Goal: Information Seeking & Learning: Learn about a topic

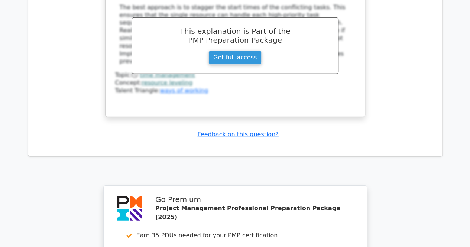
scroll to position [1263, 0]
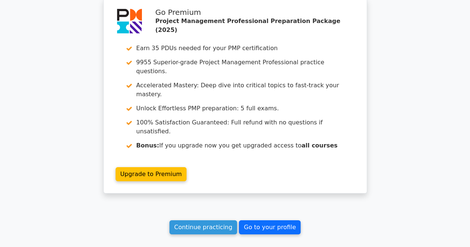
click at [268, 220] on link "Go to your profile" at bounding box center [270, 227] width 62 height 14
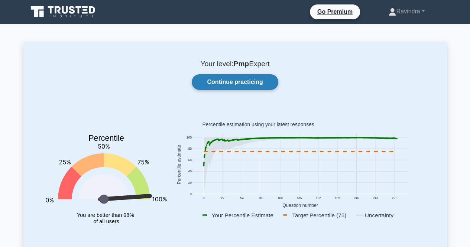
click at [248, 79] on link "Continue practicing" at bounding box center [235, 82] width 86 height 16
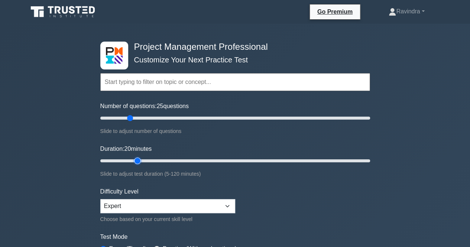
type input "20"
click at [137, 161] on input "Duration: 20 minutes" at bounding box center [235, 160] width 270 height 9
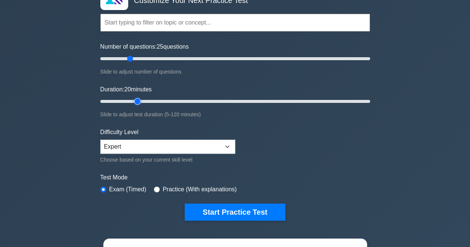
scroll to position [149, 0]
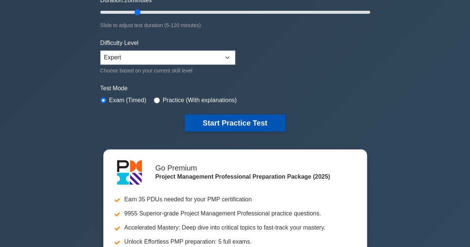
click at [224, 124] on button "Start Practice Test" at bounding box center [235, 122] width 100 height 17
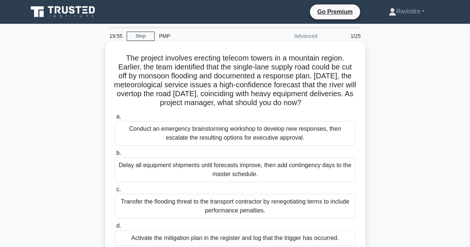
click at [202, 59] on h5 "The project involves erecting telecom towers in a mountain region. Earlier, the…" at bounding box center [235, 80] width 242 height 54
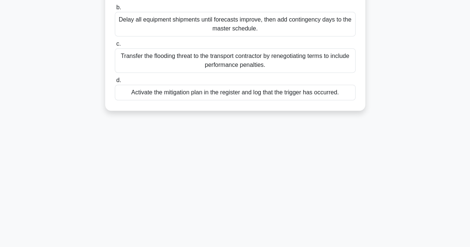
scroll to position [149, 0]
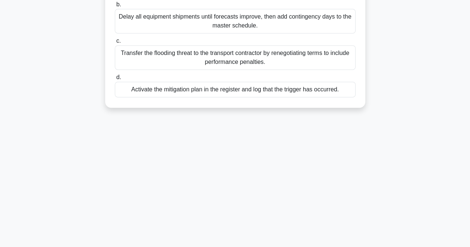
click at [235, 94] on div "Activate the mitigation plan in the register and log that the trigger has occur…" at bounding box center [235, 90] width 241 height 16
click at [115, 80] on input "d. Activate the mitigation plan in the register and log that the trigger has oc…" at bounding box center [115, 77] width 0 height 5
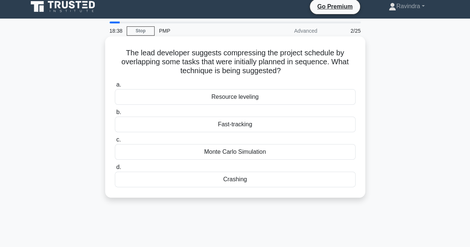
scroll to position [0, 0]
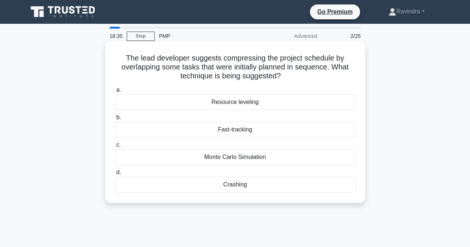
click at [179, 69] on h5 "The lead developer suggests compressing the project schedule by overlapping som…" at bounding box center [235, 66] width 242 height 27
click at [250, 131] on div "Fast-tracking" at bounding box center [235, 130] width 241 height 16
click at [115, 120] on input "b. Fast-tracking" at bounding box center [115, 117] width 0 height 5
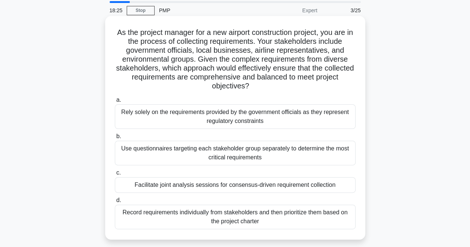
scroll to position [37, 0]
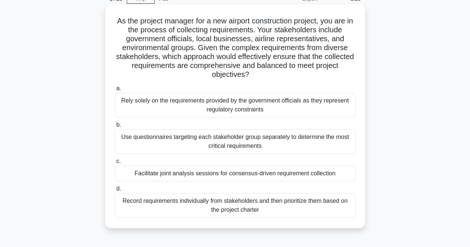
click at [296, 173] on div "Facilitate joint analysis sessions for consensus-driven requirement collection" at bounding box center [235, 174] width 241 height 16
click at [115, 164] on input "c. Facilitate joint analysis sessions for consensus-driven requirement collecti…" at bounding box center [115, 161] width 0 height 5
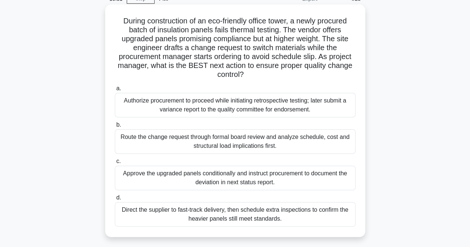
click at [287, 138] on div "Route the change request through formal board review and analyze schedule, cost…" at bounding box center [235, 141] width 241 height 25
click at [115, 127] on input "b. Route the change request through formal board review and analyze schedule, c…" at bounding box center [115, 125] width 0 height 5
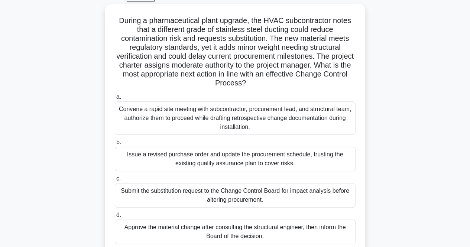
scroll to position [43, 0]
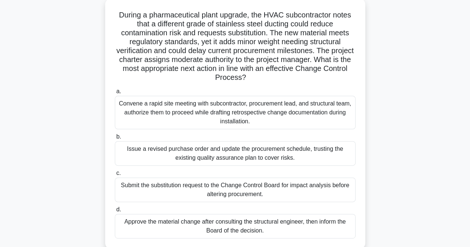
click at [224, 23] on h5 "During a pharmaceutical plant upgrade, the HVAC subcontractor notes that a diff…" at bounding box center [235, 46] width 242 height 72
click at [227, 59] on h5 "During a pharmaceutical plant upgrade, the HVAC subcontractor notes that a diff…" at bounding box center [235, 46] width 242 height 72
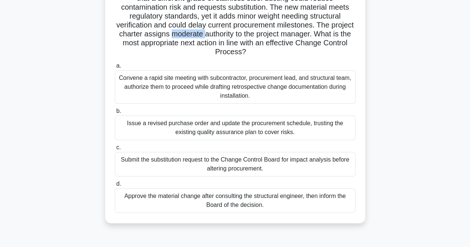
scroll to position [80, 0]
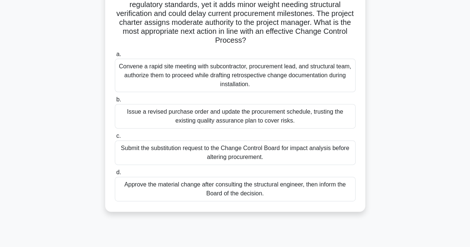
click at [232, 155] on div "Submit the substitution request to the Change Control Board for impact analysis…" at bounding box center [235, 152] width 241 height 25
click at [115, 139] on input "c. Submit the substitution request to the Change Control Board for impact analy…" at bounding box center [115, 136] width 0 height 5
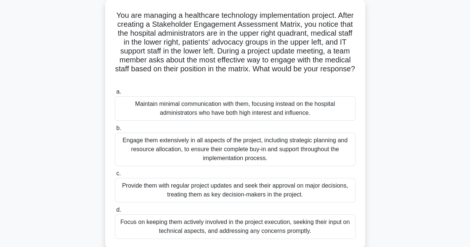
scroll to position [45, 0]
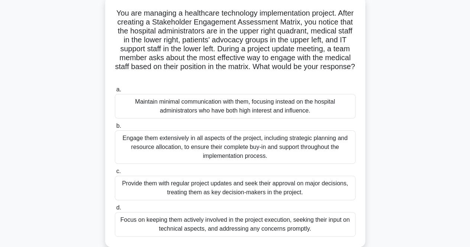
click at [325, 102] on div "Maintain minimal communication with them, focusing instead on the hospital admi…" at bounding box center [235, 106] width 241 height 25
click at [115, 92] on input "a. Maintain minimal communication with them, focusing instead on the hospital a…" at bounding box center [115, 89] width 0 height 5
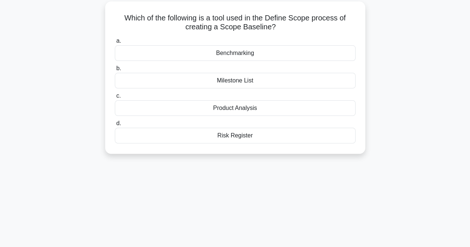
scroll to position [50, 0]
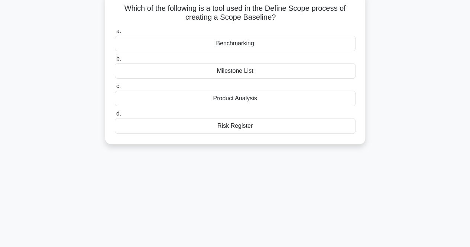
click at [238, 46] on div "Benchmarking" at bounding box center [235, 44] width 241 height 16
click at [115, 34] on input "a. Benchmarking" at bounding box center [115, 31] width 0 height 5
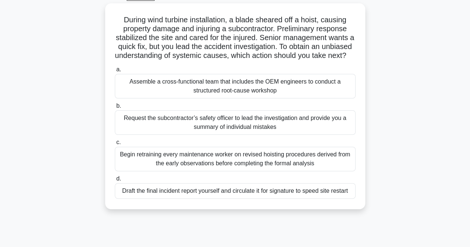
scroll to position [45, 0]
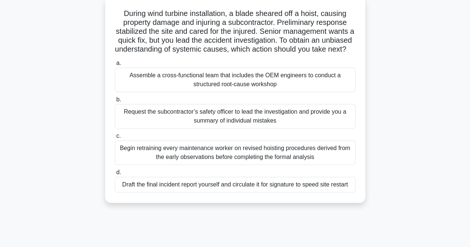
click at [252, 23] on h5 "During wind turbine installation, a blade sheared off a hoist, causing property…" at bounding box center [235, 31] width 242 height 45
click at [253, 24] on h5 "During wind turbine installation, a blade sheared off a hoist, causing property…" at bounding box center [235, 31] width 242 height 45
click at [201, 88] on div "Assemble a cross-functional team that includes the OEM engineers to conduct a s…" at bounding box center [235, 80] width 241 height 25
click at [115, 66] on input "a. Assemble a cross-functional team that includes the OEM engineers to conduct …" at bounding box center [115, 63] width 0 height 5
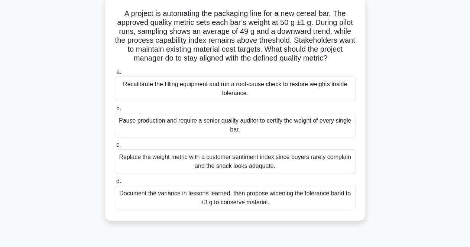
click at [301, 14] on h5 "A project is automating the packaging line for a new cereal bar. The approved q…" at bounding box center [235, 36] width 242 height 54
click at [262, 206] on div "Document the variance in lessons learned, then propose widening the tolerance b…" at bounding box center [235, 198] width 241 height 25
click at [115, 184] on input "d. Document the variance in lessons learned, then propose widening the toleranc…" at bounding box center [115, 181] width 0 height 5
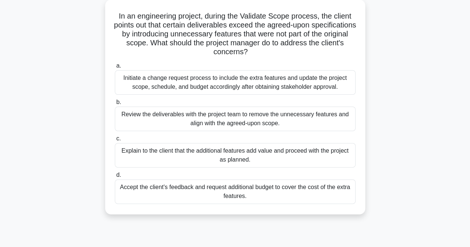
scroll to position [45, 0]
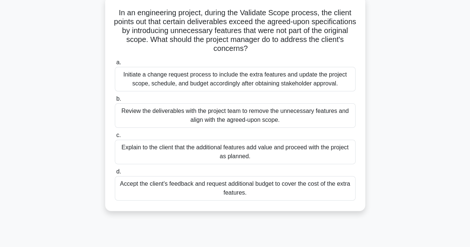
click at [206, 79] on div "Initiate a change request process to include the extra features and update the …" at bounding box center [235, 79] width 241 height 25
click at [115, 65] on input "a. Initiate a change request process to include the extra features and update t…" at bounding box center [115, 62] width 0 height 5
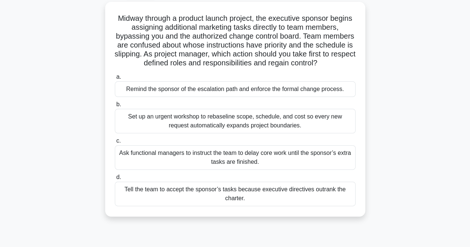
scroll to position [44, 0]
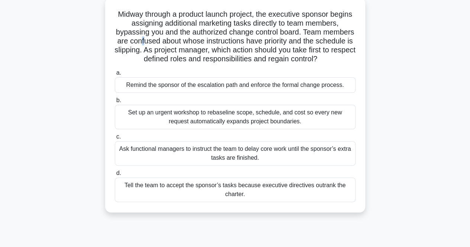
click at [176, 43] on h5 "Midway through a product launch project, the executive sponsor begins assigning…" at bounding box center [235, 37] width 242 height 54
click at [178, 84] on div "Remind the sponsor of the escalation path and enforce the formal change process." at bounding box center [235, 85] width 241 height 16
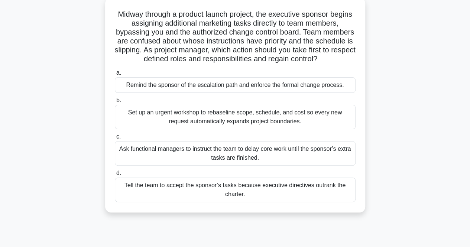
click at [115, 75] on input "a. Remind the sponsor of the escalation path and enforce the formal change proc…" at bounding box center [115, 73] width 0 height 5
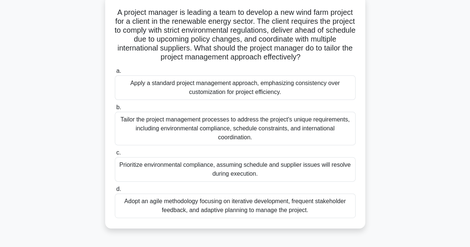
scroll to position [48, 0]
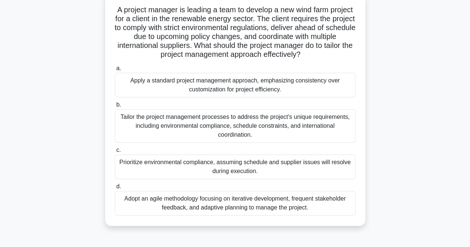
click at [290, 122] on div "Tailor the project management processes to address the project's unique require…" at bounding box center [235, 125] width 241 height 33
click at [115, 107] on input "b. Tailor the project management processes to address the project's unique requ…" at bounding box center [115, 104] width 0 height 5
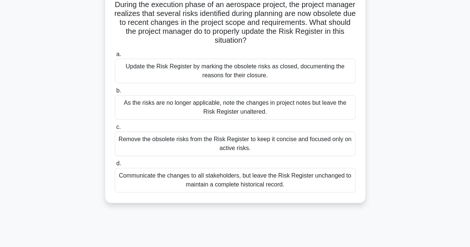
scroll to position [55, 0]
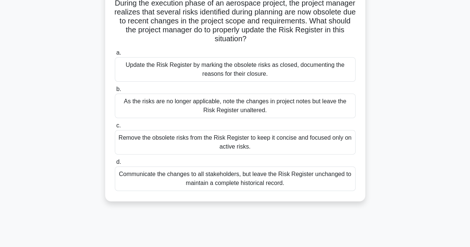
click at [304, 76] on div "Update the Risk Register by marking the obsolete risks as closed, documenting t…" at bounding box center [235, 69] width 241 height 25
click at [115, 55] on input "a. Update the Risk Register by marking the obsolete risks as closed, documentin…" at bounding box center [115, 53] width 0 height 5
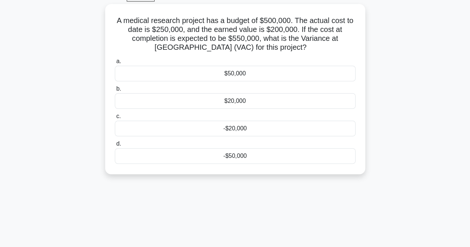
scroll to position [42, 0]
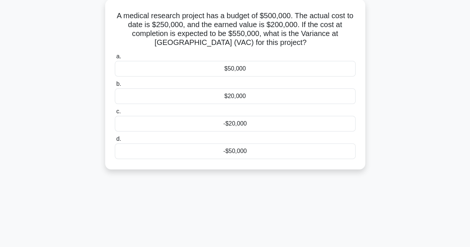
click at [239, 155] on div "-$50,000" at bounding box center [235, 151] width 241 height 16
click at [115, 141] on input "d. -$50,000" at bounding box center [115, 139] width 0 height 5
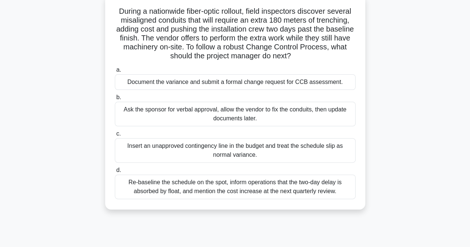
scroll to position [37, 0]
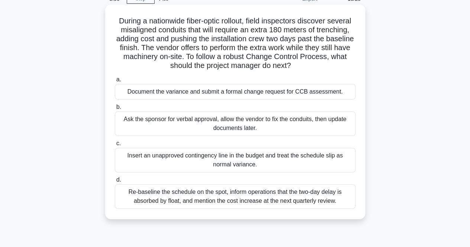
click at [285, 95] on div "Document the variance and submit a formal change request for CCB assessment." at bounding box center [235, 92] width 241 height 16
click at [298, 93] on div "Document the variance and submit a formal change request for CCB assessment." at bounding box center [235, 92] width 241 height 16
click at [115, 82] on input "a. Document the variance and submit a formal change request for CCB assessment." at bounding box center [115, 79] width 0 height 5
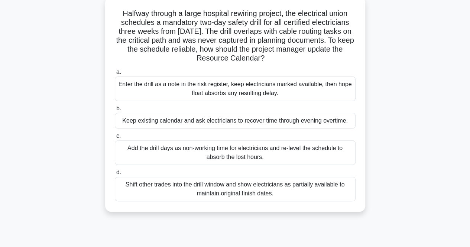
scroll to position [54, 0]
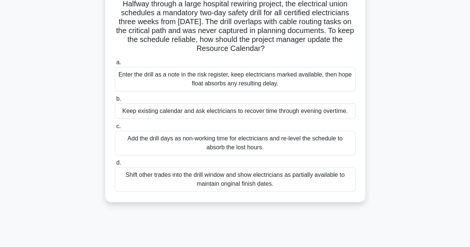
click at [336, 146] on div "Add the drill days as non-working time for electricians and re-level the schedu…" at bounding box center [235, 143] width 241 height 25
click at [115, 129] on input "c. Add the drill days as non-working time for electricians and re-level the sch…" at bounding box center [115, 126] width 0 height 5
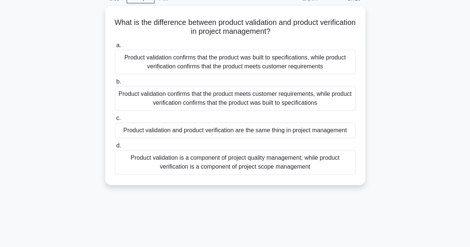
scroll to position [39, 0]
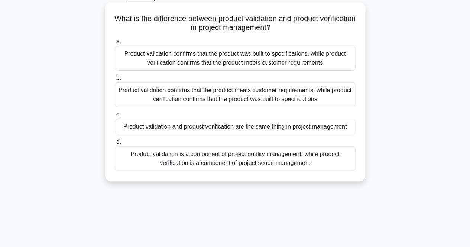
click at [304, 99] on div "Product validation confirms that the product meets customer requirements, while…" at bounding box center [235, 94] width 241 height 25
click at [115, 81] on input "b. Product validation confirms that the product meets customer requirements, wh…" at bounding box center [115, 78] width 0 height 5
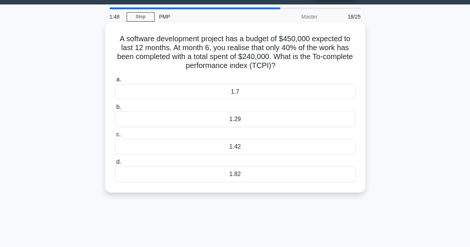
scroll to position [0, 0]
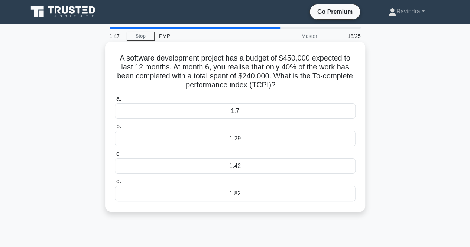
click at [200, 137] on div "1.29" at bounding box center [235, 139] width 241 height 16
click at [115, 129] on input "b. 1.29" at bounding box center [115, 126] width 0 height 5
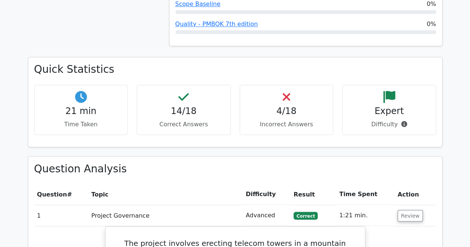
scroll to position [631, 0]
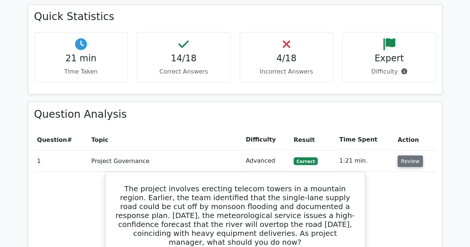
click at [416, 155] on button "Review" at bounding box center [409, 161] width 25 height 12
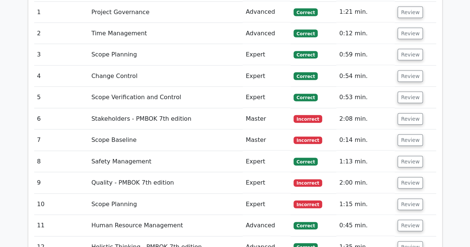
scroll to position [965, 0]
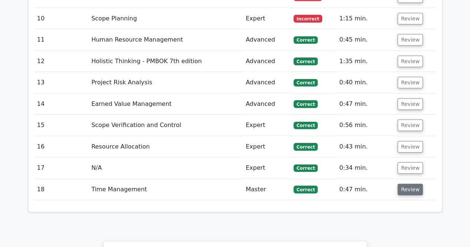
click at [409, 184] on button "Review" at bounding box center [409, 190] width 25 height 12
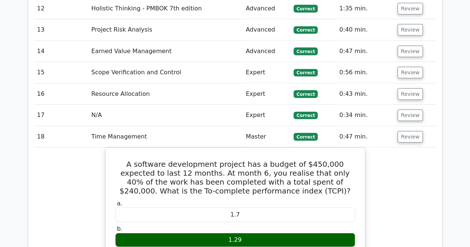
scroll to position [1003, 0]
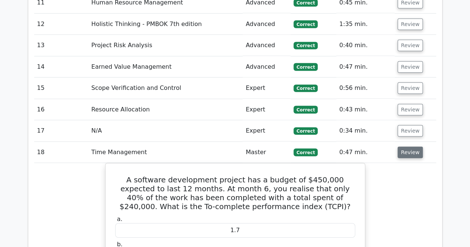
click at [406, 147] on button "Review" at bounding box center [409, 153] width 25 height 12
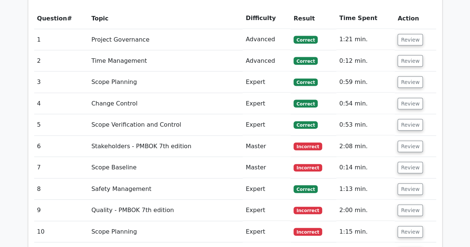
scroll to position [743, 0]
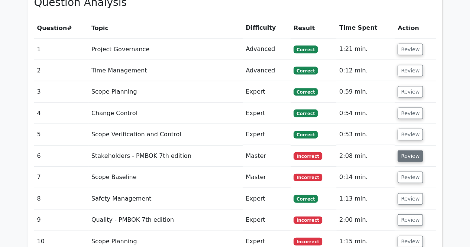
click at [407, 150] on button "Review" at bounding box center [409, 156] width 25 height 12
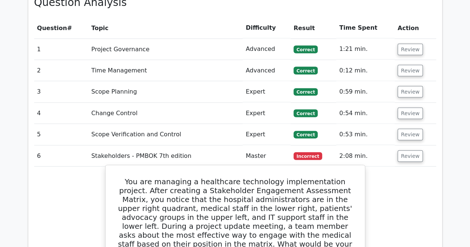
scroll to position [817, 0]
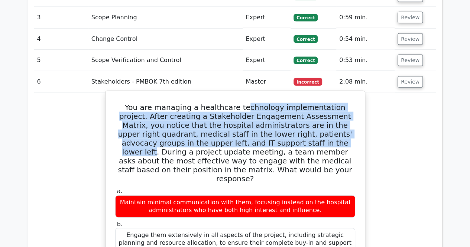
drag, startPoint x: 232, startPoint y: 78, endPoint x: 261, endPoint y: 113, distance: 45.6
click at [261, 113] on h5 "You are managing a healthcare technology implementation project. After creating…" at bounding box center [234, 143] width 241 height 80
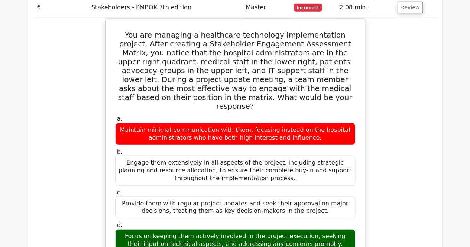
click at [417, 138] on div "You are managing a healthcare technology implementation project. After creating…" at bounding box center [235, 210] width 402 height 384
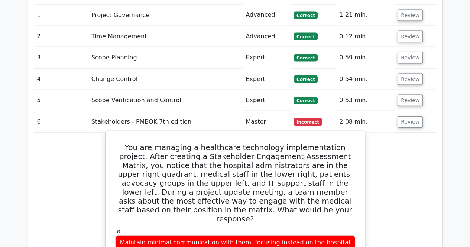
scroll to position [772, 0]
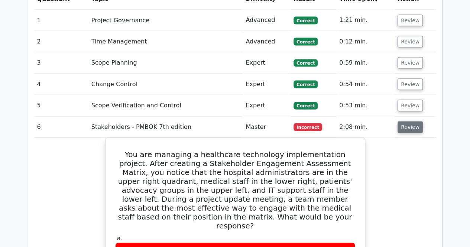
click at [407, 121] on button "Review" at bounding box center [409, 127] width 25 height 12
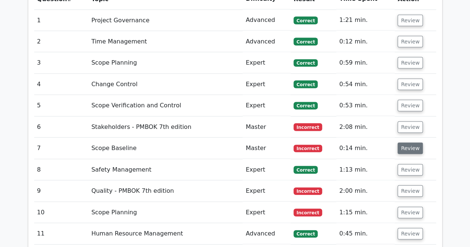
click at [407, 143] on button "Review" at bounding box center [409, 149] width 25 height 12
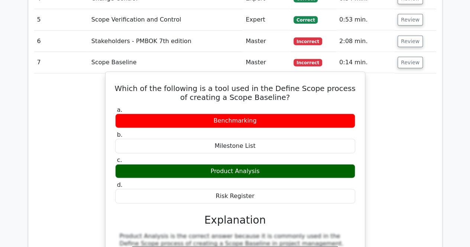
scroll to position [846, 0]
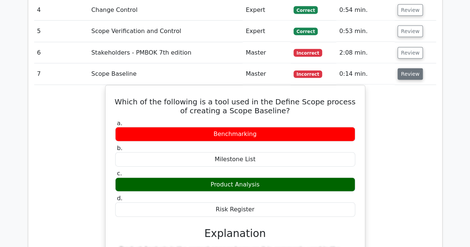
click at [403, 68] on button "Review" at bounding box center [409, 74] width 25 height 12
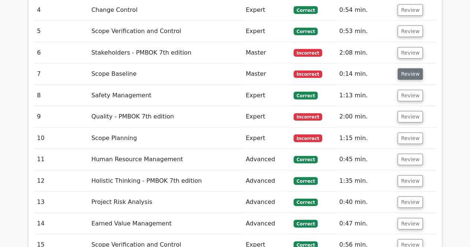
click at [403, 68] on button "Review" at bounding box center [409, 74] width 25 height 12
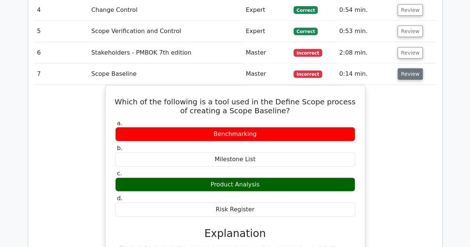
click at [403, 68] on button "Review" at bounding box center [409, 74] width 25 height 12
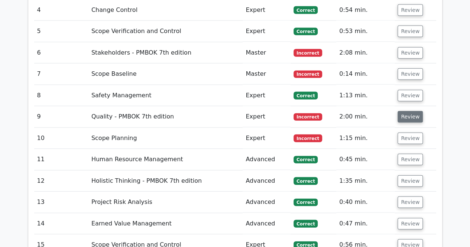
click at [410, 111] on button "Review" at bounding box center [409, 117] width 25 height 12
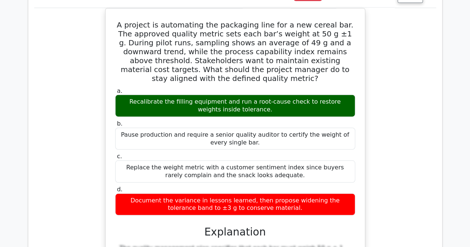
scroll to position [929, 0]
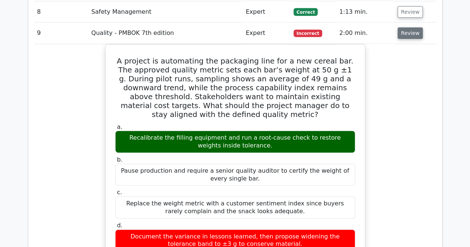
click at [402, 27] on button "Review" at bounding box center [409, 33] width 25 height 12
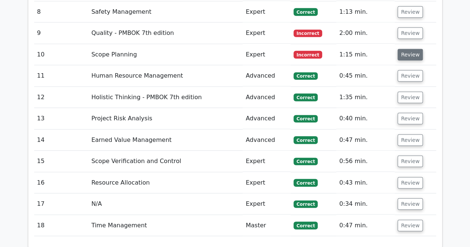
click at [400, 49] on button "Review" at bounding box center [409, 55] width 25 height 12
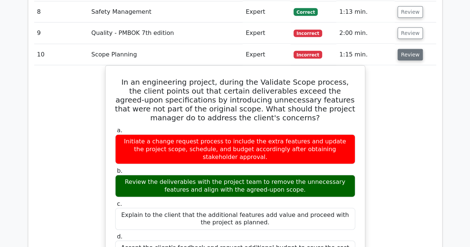
click at [407, 49] on button "Review" at bounding box center [409, 55] width 25 height 12
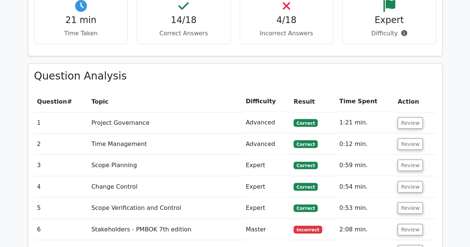
scroll to position [707, 0]
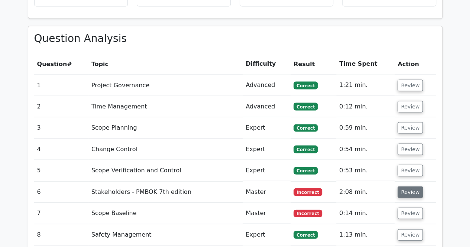
click at [405, 186] on button "Review" at bounding box center [409, 192] width 25 height 12
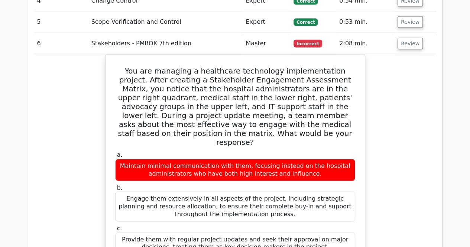
scroll to position [818, 0]
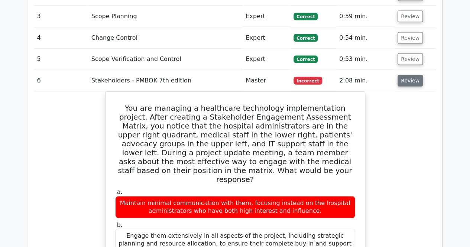
click at [404, 75] on button "Review" at bounding box center [409, 81] width 25 height 12
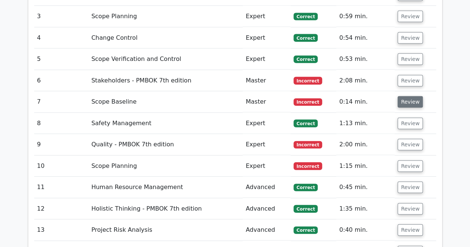
click at [404, 96] on button "Review" at bounding box center [409, 102] width 25 height 12
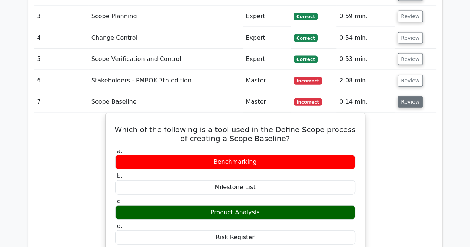
click at [405, 96] on button "Review" at bounding box center [409, 102] width 25 height 12
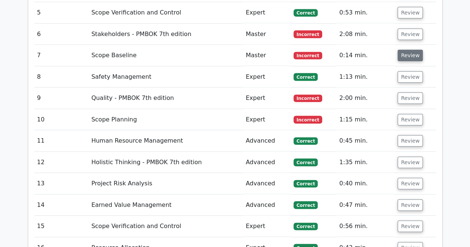
scroll to position [855, 0]
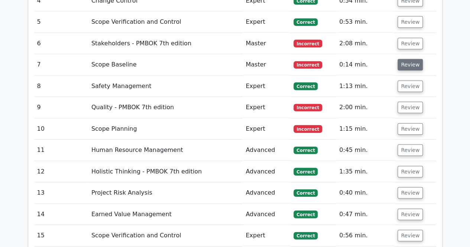
click at [404, 59] on button "Review" at bounding box center [409, 65] width 25 height 12
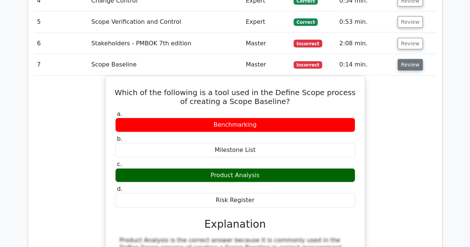
click at [405, 59] on button "Review" at bounding box center [409, 65] width 25 height 12
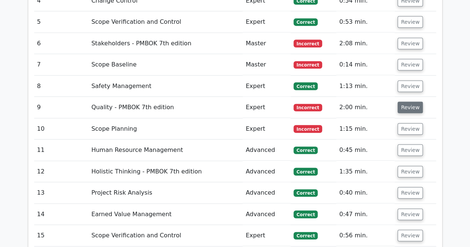
click at [407, 102] on button "Review" at bounding box center [409, 108] width 25 height 12
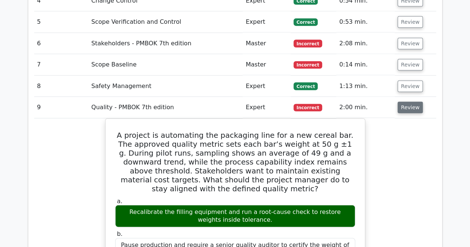
click at [407, 102] on button "Review" at bounding box center [409, 108] width 25 height 12
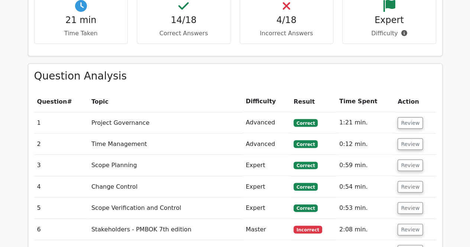
scroll to position [632, 0]
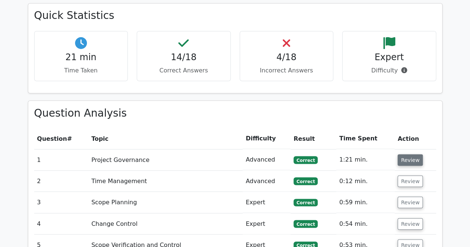
click at [403, 154] on button "Review" at bounding box center [409, 160] width 25 height 12
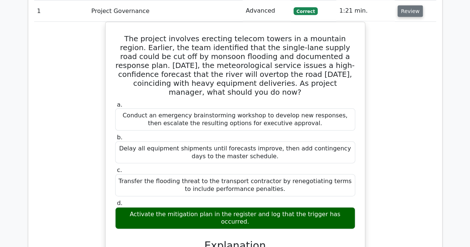
scroll to position [707, 0]
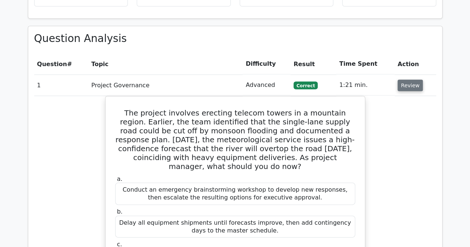
click at [406, 80] on button "Review" at bounding box center [409, 86] width 25 height 12
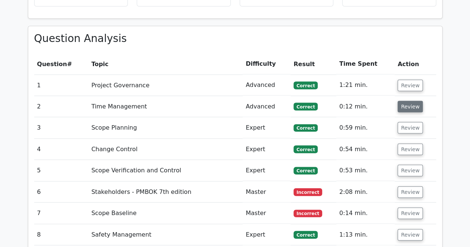
click at [401, 101] on button "Review" at bounding box center [409, 107] width 25 height 12
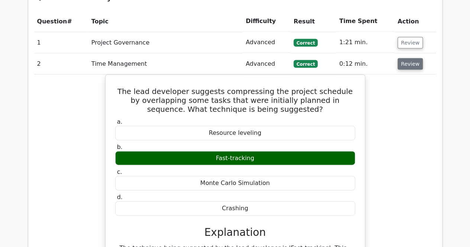
scroll to position [744, 0]
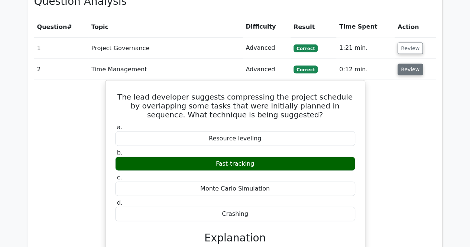
click at [408, 64] on button "Review" at bounding box center [409, 70] width 25 height 12
